Goal: Task Accomplishment & Management: Manage account settings

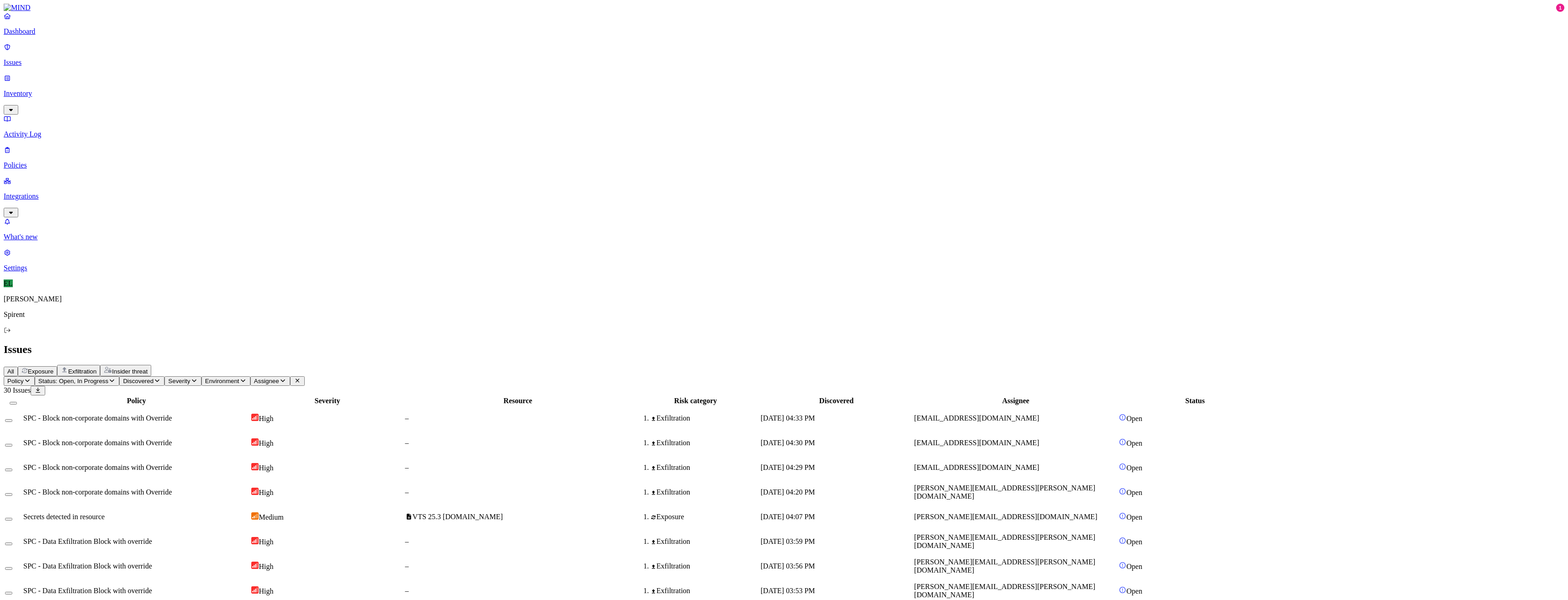
click at [147, 56] on html "Dashboard Issues Inventory Activity Log Policies Integrations What's new 1 Sett…" at bounding box center [784, 576] width 1568 height 1153
click at [160, 85] on p "Resolved" at bounding box center [173, 81] width 26 height 7
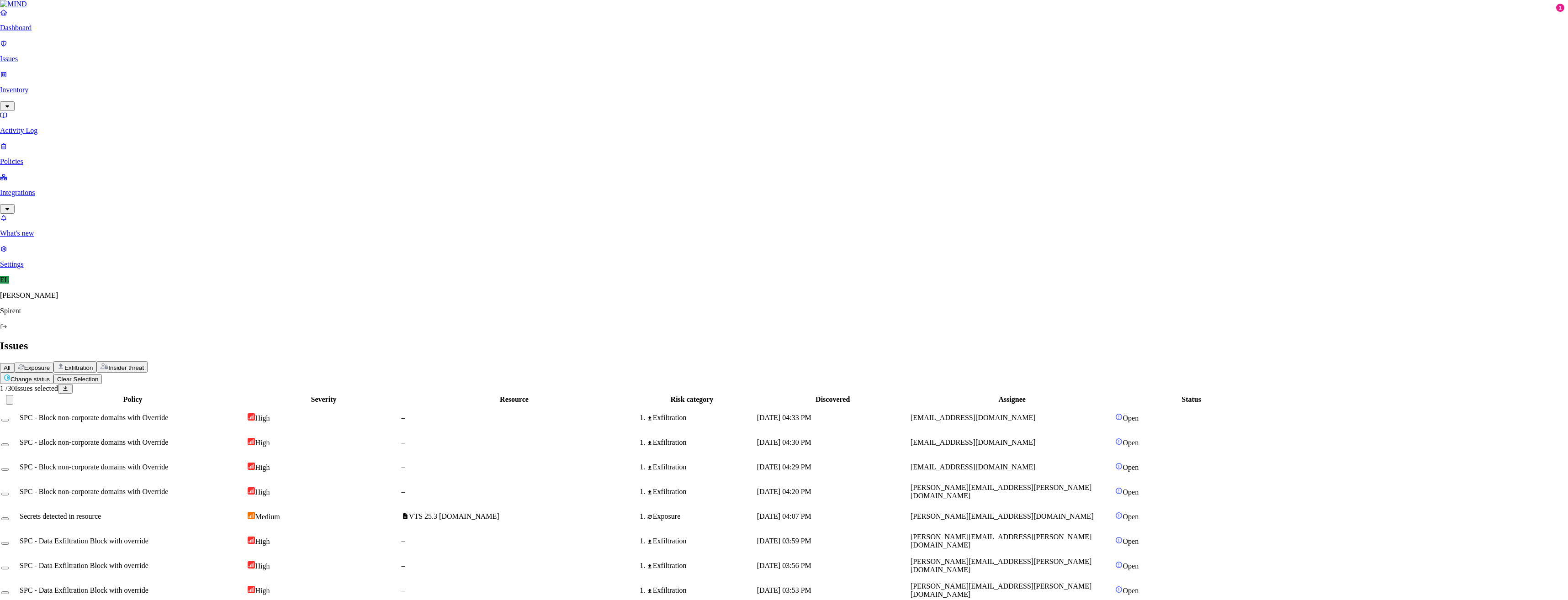
select select "Custom Reason"
paste textarea "These were downloaded from an outlook email sent from a colleague. I just neede…"
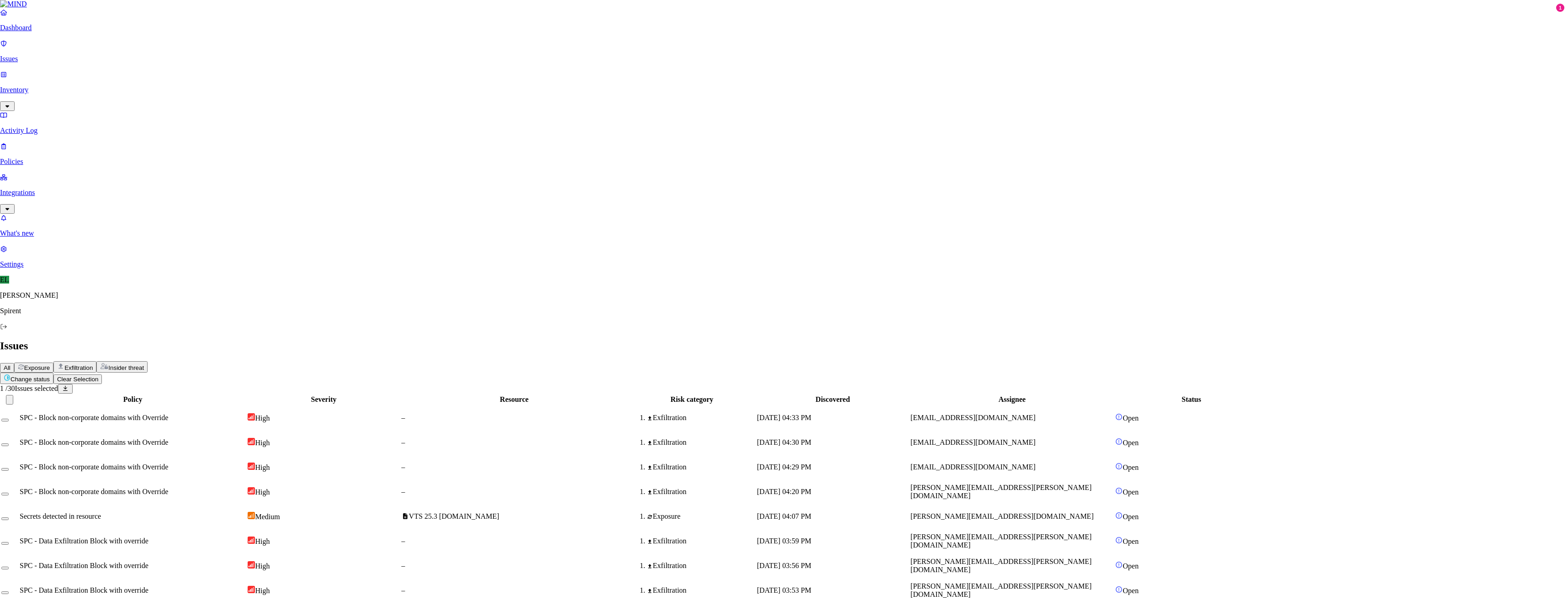
type textarea "These were downloaded from an outlook email sent from a colleague. I just neede…"
